Goal: Information Seeking & Learning: Learn about a topic

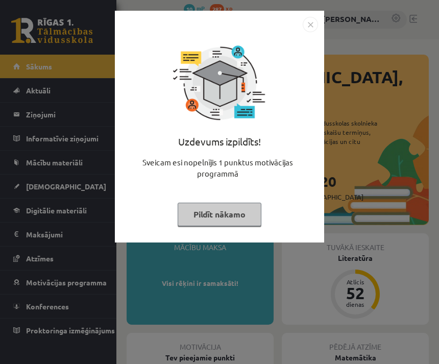
click at [237, 207] on button "Pildīt nākamo" at bounding box center [220, 214] width 84 height 23
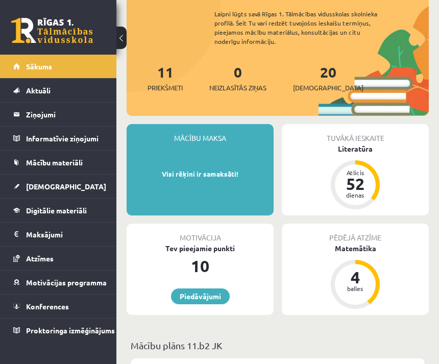
scroll to position [108, 0]
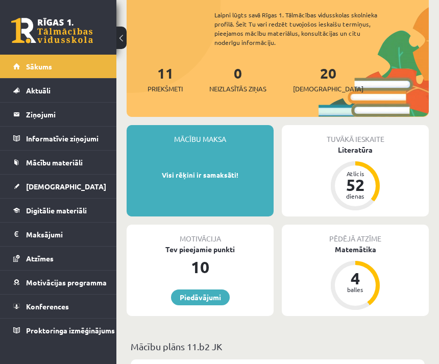
click at [89, 206] on link "Digitālie materiāli" at bounding box center [58, 210] width 90 height 23
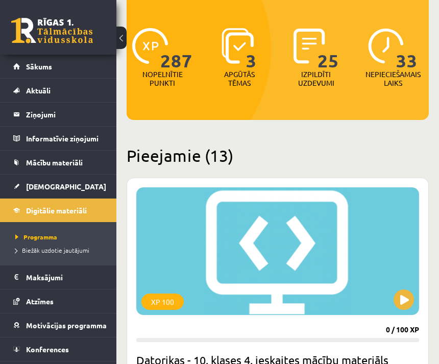
click at [85, 184] on link "[DEMOGRAPHIC_DATA]" at bounding box center [58, 186] width 90 height 23
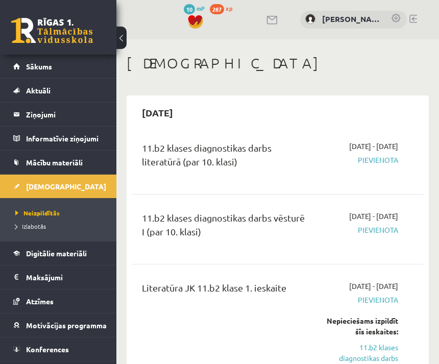
click at [386, 177] on div "2025-09-16 - 2025-09-30 Pievienota" at bounding box center [361, 159] width 90 height 37
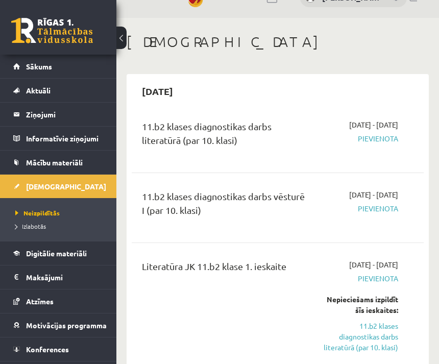
scroll to position [21, 0]
click at [85, 165] on link "Mācību materiāli" at bounding box center [58, 162] width 90 height 23
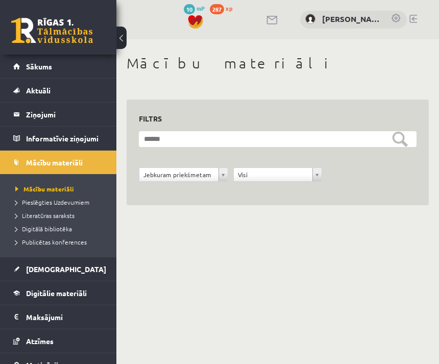
click at [73, 291] on span "Digitālie materiāli" at bounding box center [56, 292] width 61 height 9
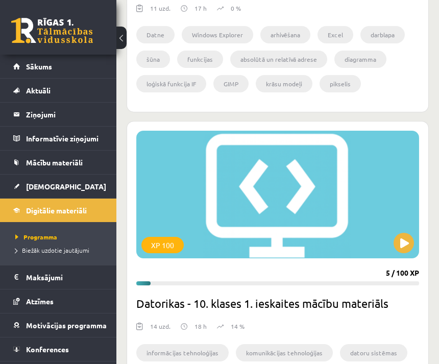
scroll to position [2346, 0]
click at [408, 241] on button at bounding box center [404, 243] width 20 height 20
click at [360, 190] on div "XP 100" at bounding box center [277, 195] width 283 height 128
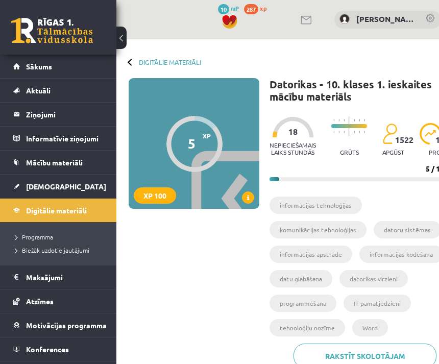
scroll to position [0, 49]
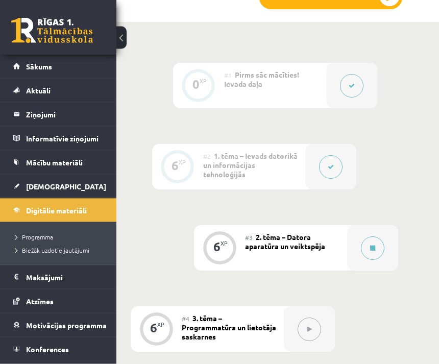
click at [374, 237] on button at bounding box center [372, 248] width 23 height 23
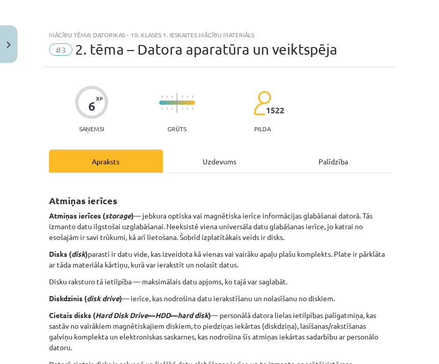
scroll to position [424, 49]
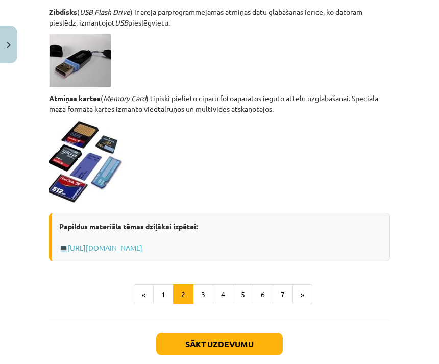
click at [281, 301] on button "7" at bounding box center [283, 294] width 20 height 20
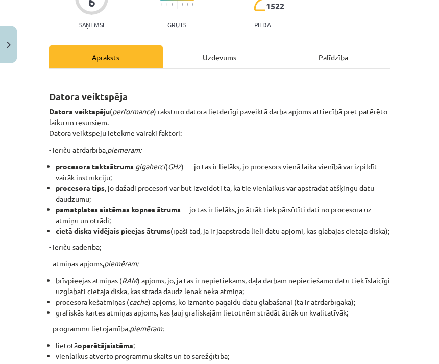
scroll to position [115, 0]
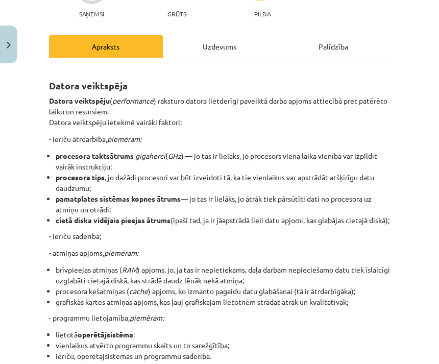
click at [195, 47] on div "Uzdevums" at bounding box center [220, 46] width 114 height 23
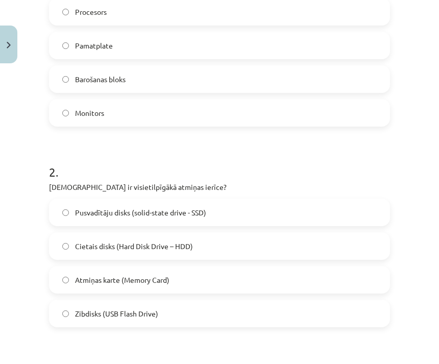
scroll to position [259, 0]
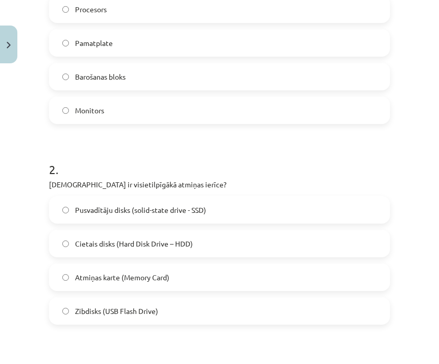
click at [293, 248] on label "Cietais disks (Hard Disk Drive – HDD)" at bounding box center [219, 244] width 339 height 26
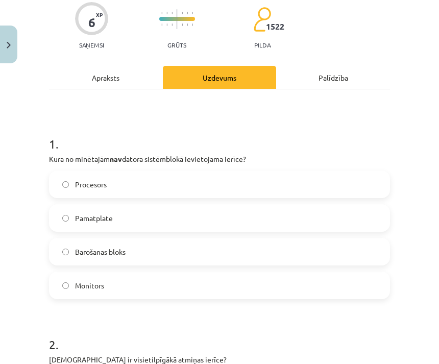
scroll to position [84, 0]
click at [183, 287] on label "Monitors" at bounding box center [219, 286] width 339 height 26
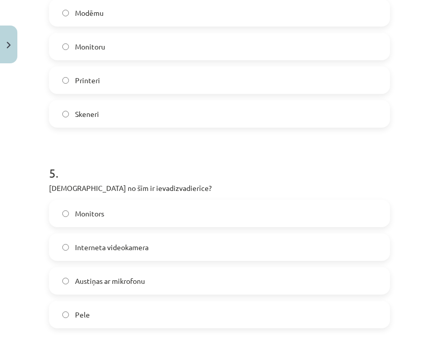
scroll to position [858, 0]
click at [170, 318] on label "Pele" at bounding box center [219, 315] width 339 height 26
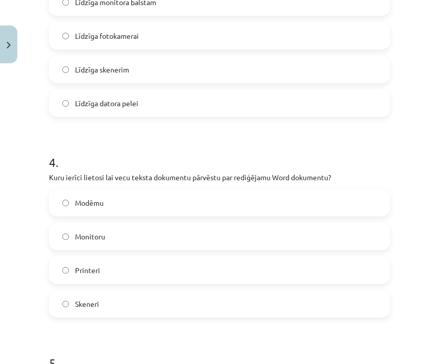
scroll to position [668, 0]
click at [137, 309] on label "Skeneri" at bounding box center [219, 303] width 339 height 26
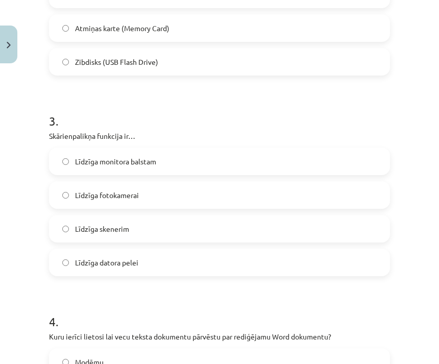
scroll to position [508, 0]
click at [181, 263] on label "Līdzīga datora pelei" at bounding box center [219, 263] width 339 height 26
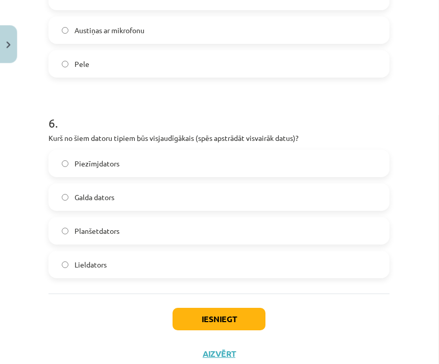
scroll to position [1107, 0]
click at [189, 265] on label "Lieldators" at bounding box center [219, 266] width 339 height 26
click at [243, 319] on button "Iesniegt" at bounding box center [219, 320] width 93 height 22
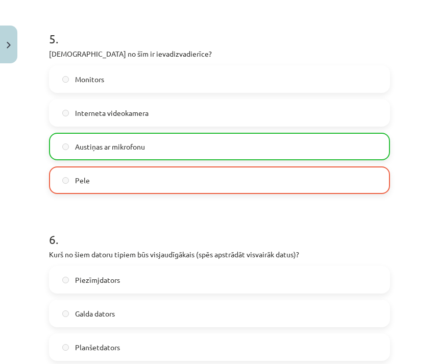
scroll to position [992, 0]
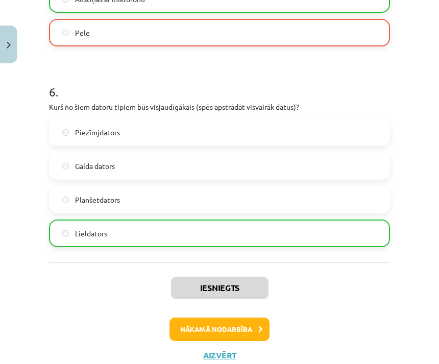
click at [240, 327] on button "Nākamā nodarbība" at bounding box center [219, 329] width 100 height 23
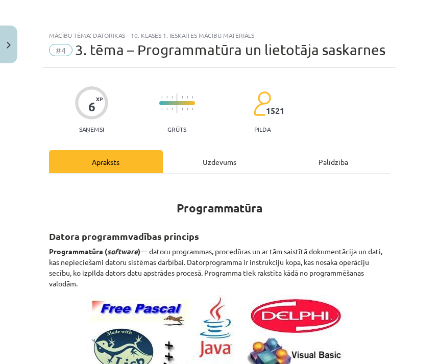
scroll to position [0, 0]
click at [245, 157] on div "Uzdevums" at bounding box center [220, 161] width 114 height 23
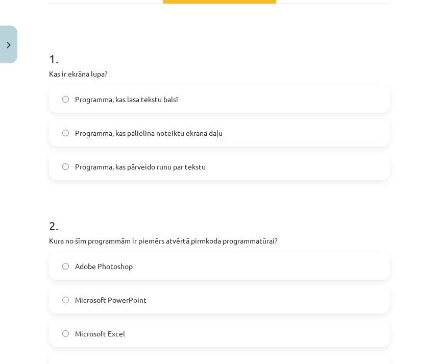
scroll to position [175, 0]
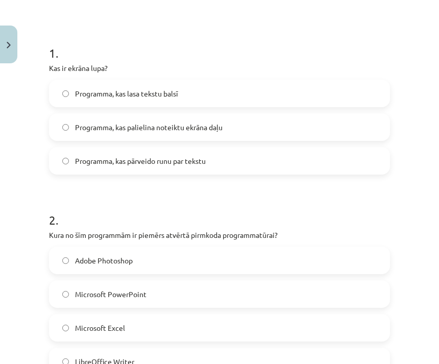
click at [368, 124] on label "Programma, kas palielina noteiktu ekrāna daļu" at bounding box center [219, 127] width 339 height 26
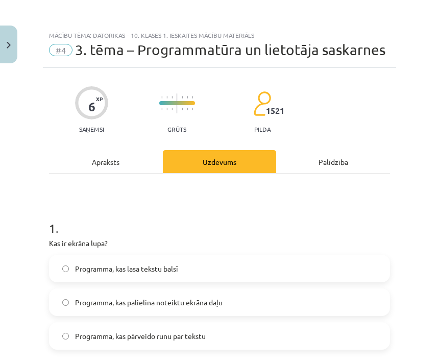
scroll to position [0, 0]
click at [137, 154] on div "Apraksts" at bounding box center [106, 161] width 114 height 23
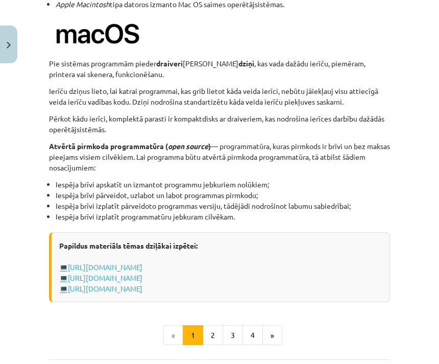
scroll to position [1048, 0]
click at [220, 346] on button "2" at bounding box center [213, 335] width 20 height 20
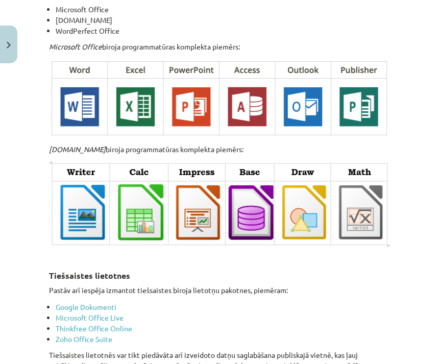
scroll to position [1603, 0]
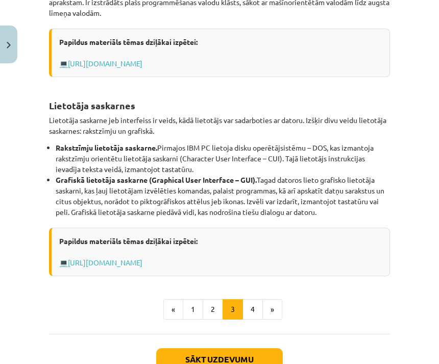
scroll to position [447, 0]
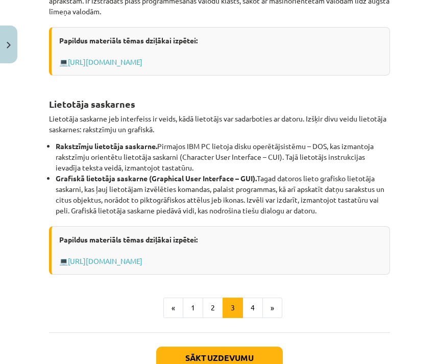
click at [258, 314] on button "4" at bounding box center [253, 308] width 20 height 20
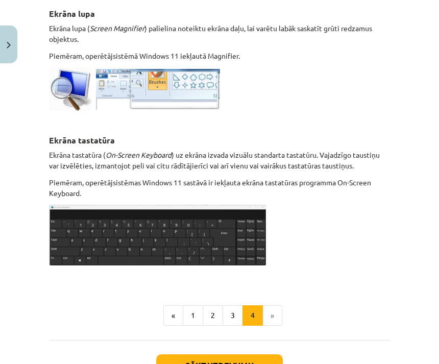
scroll to position [568, 0]
click at [190, 307] on button "1" at bounding box center [193, 315] width 20 height 20
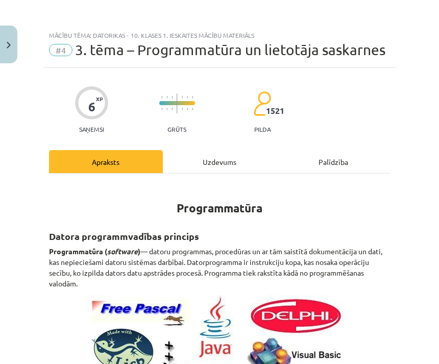
scroll to position [0, 0]
click at [237, 154] on div "Uzdevums" at bounding box center [220, 161] width 114 height 23
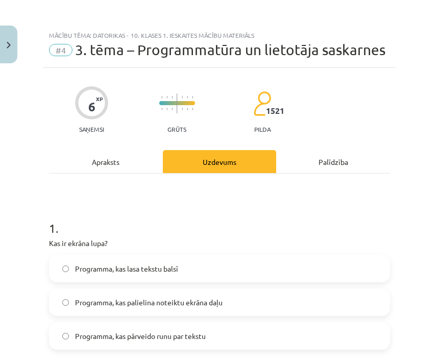
click at [133, 155] on div "Apraksts" at bounding box center [106, 161] width 114 height 23
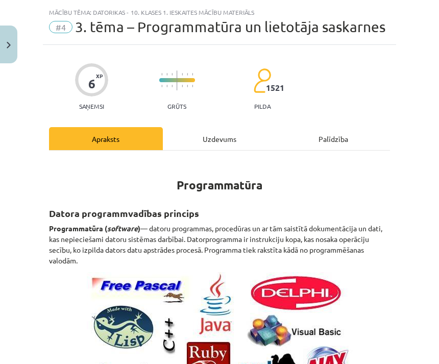
scroll to position [26, 0]
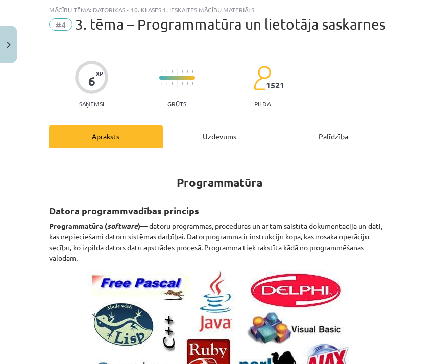
click at [15, 43] on button "Close" at bounding box center [8, 45] width 17 height 38
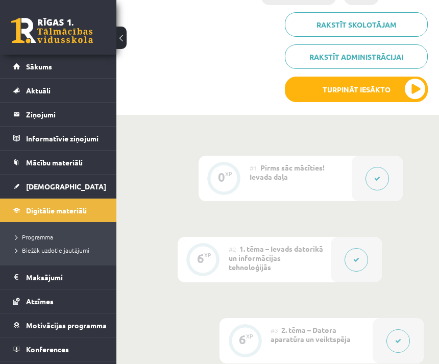
click at [88, 211] on link "Digitālie materiāli" at bounding box center [58, 210] width 90 height 23
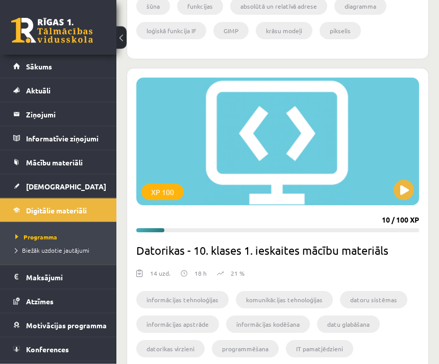
scroll to position [2400, 0]
click at [366, 193] on div "XP 100" at bounding box center [277, 142] width 283 height 128
click at [340, 136] on div "XP 100" at bounding box center [277, 142] width 283 height 128
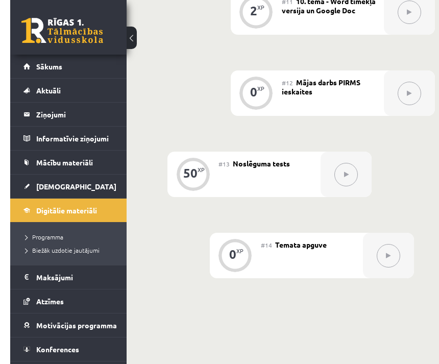
scroll to position [1344, 0]
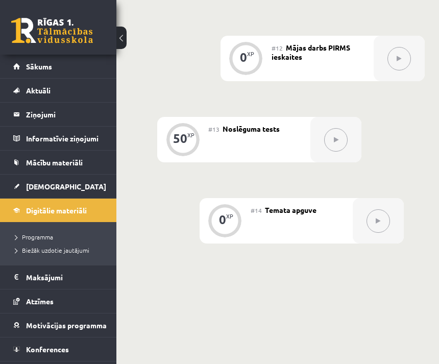
click at [87, 186] on link "[DEMOGRAPHIC_DATA]" at bounding box center [58, 186] width 90 height 23
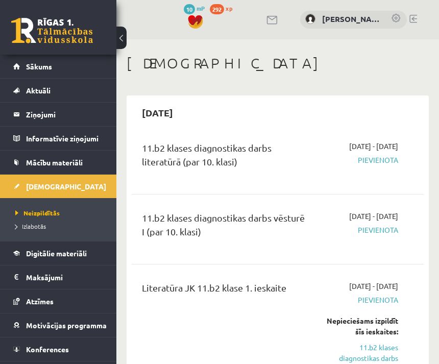
click at [99, 253] on link "Digitālie materiāli" at bounding box center [58, 252] width 90 height 23
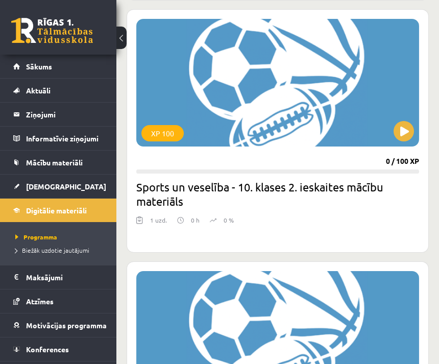
scroll to position [1136, 0]
click at [364, 129] on div "XP 100" at bounding box center [277, 83] width 283 height 128
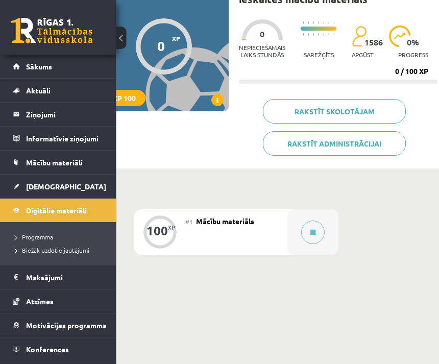
scroll to position [98, 49]
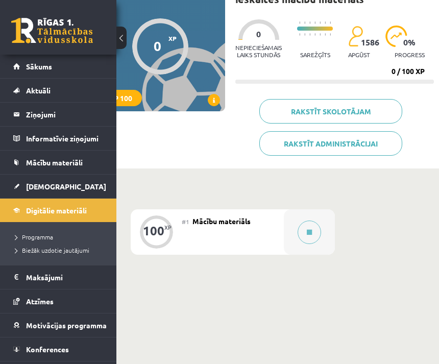
click at [260, 233] on div "#1 Mācību materiāls" at bounding box center [233, 231] width 102 height 45
click at [310, 229] on icon at bounding box center [309, 232] width 5 height 6
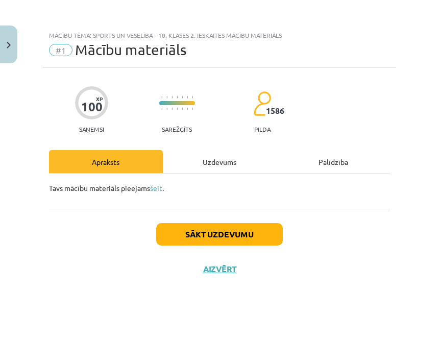
click at [225, 161] on div "Uzdevums" at bounding box center [220, 161] width 114 height 23
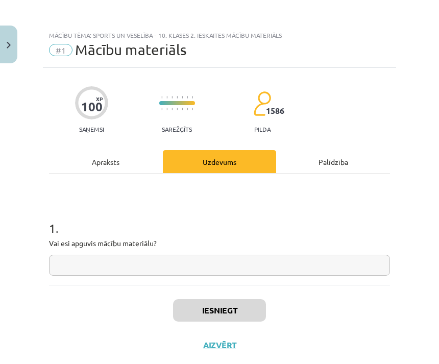
click at [139, 160] on div "Apraksts" at bounding box center [106, 161] width 114 height 23
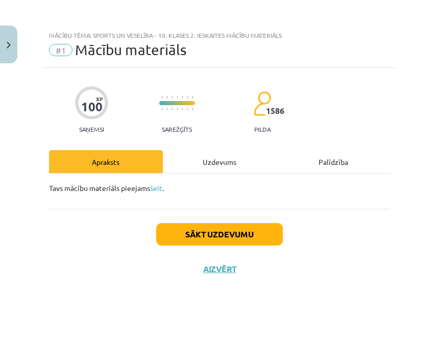
click at [160, 188] on link "šeit" at bounding box center [156, 187] width 12 height 9
